Goal: Task Accomplishment & Management: Manage account settings

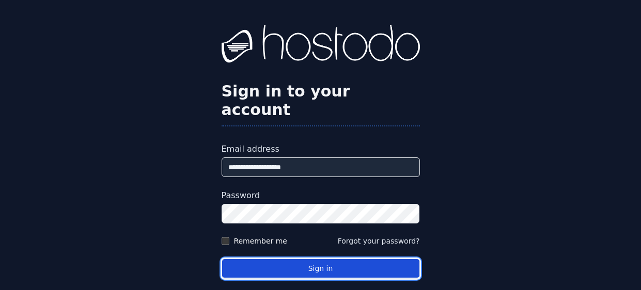
click at [323, 259] on button "Sign in" at bounding box center [321, 269] width 198 height 20
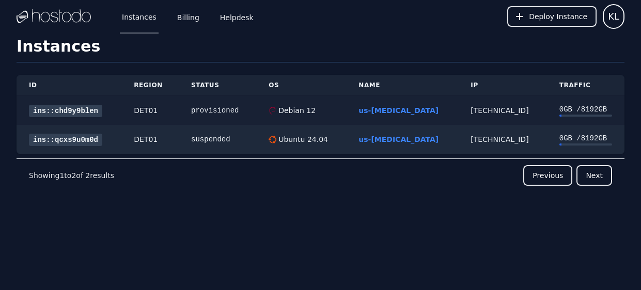
click at [75, 110] on link "ins::chd9y9blen" at bounding box center [65, 111] width 73 height 12
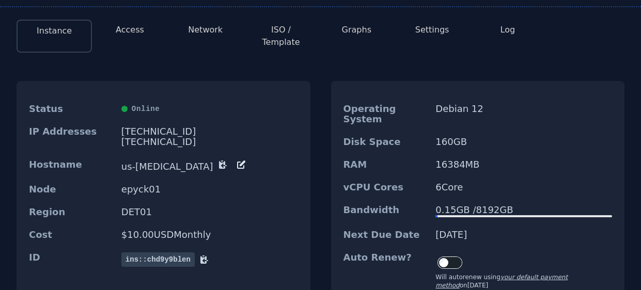
scroll to position [81, 0]
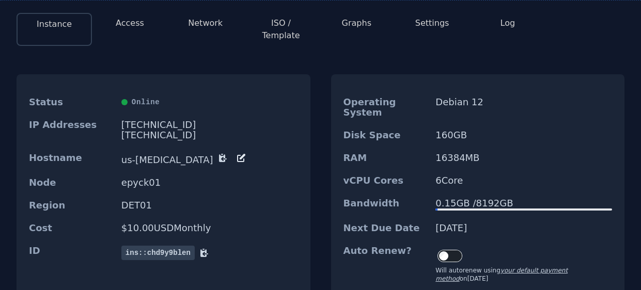
click at [132, 27] on button "Access" at bounding box center [130, 23] width 28 height 12
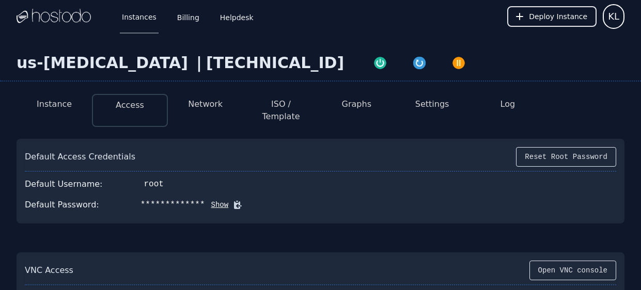
click at [52, 111] on li "Instance" at bounding box center [54, 110] width 75 height 33
click at [52, 106] on button "Instance" at bounding box center [54, 104] width 35 height 12
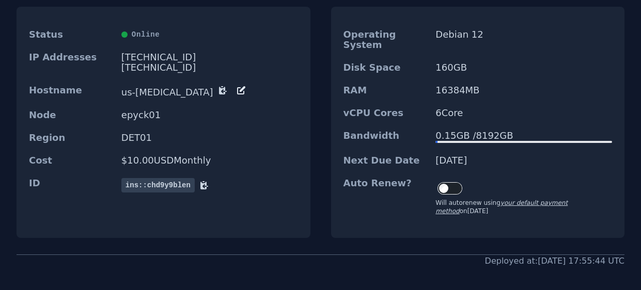
scroll to position [149, 0]
click at [204, 180] on icon at bounding box center [204, 185] width 10 height 10
click at [205, 181] on icon at bounding box center [204, 185] width 8 height 8
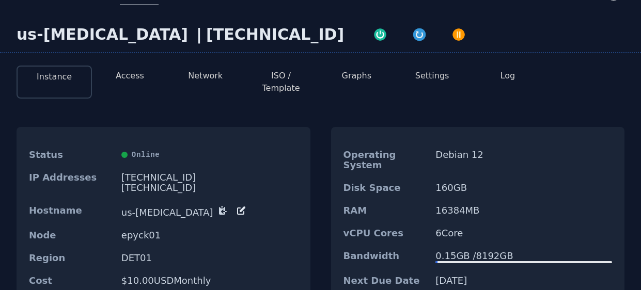
scroll to position [26, 0]
